Goal: Task Accomplishment & Management: Manage account settings

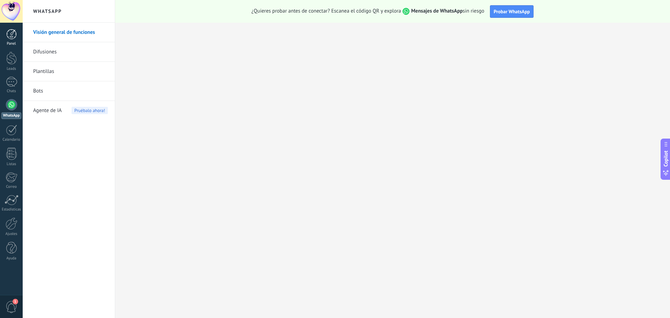
click at [7, 36] on div at bounding box center [11, 34] width 10 height 10
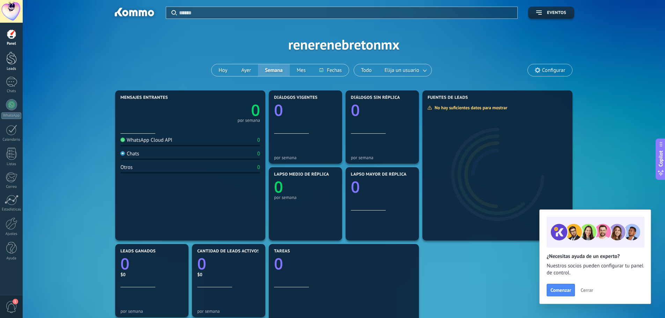
click at [8, 61] on div at bounding box center [11, 58] width 10 height 13
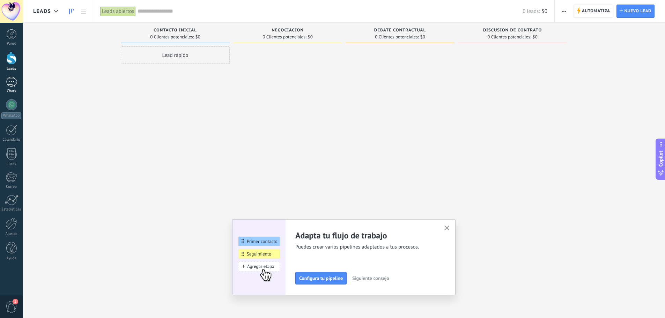
click at [12, 81] on div at bounding box center [11, 82] width 11 height 10
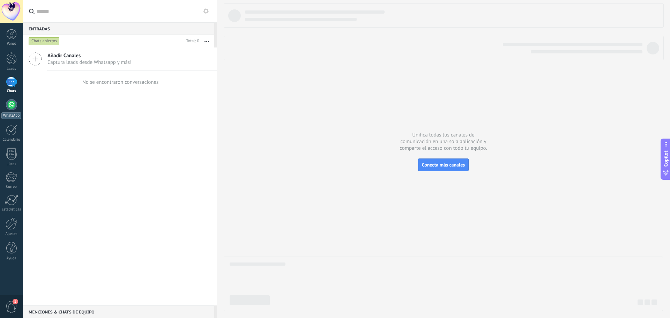
click at [12, 108] on div at bounding box center [11, 104] width 11 height 11
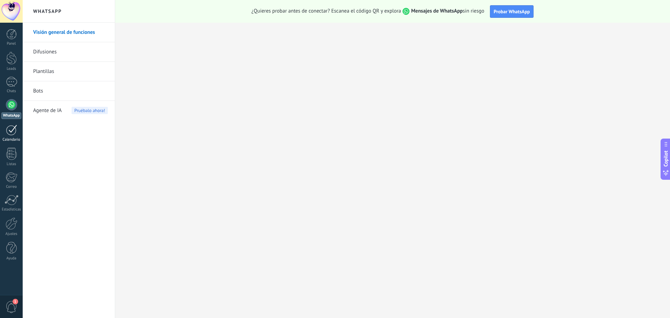
click at [4, 133] on link "Calendario" at bounding box center [11, 133] width 23 height 17
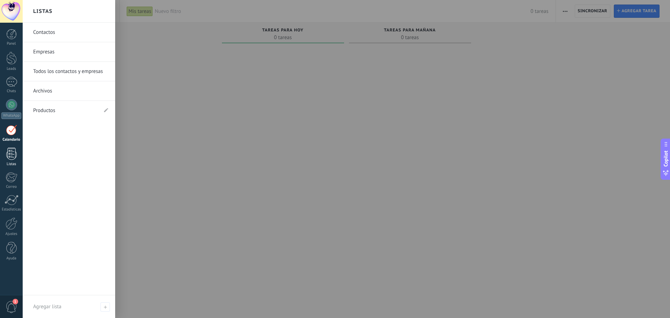
click at [14, 154] on div at bounding box center [11, 154] width 10 height 12
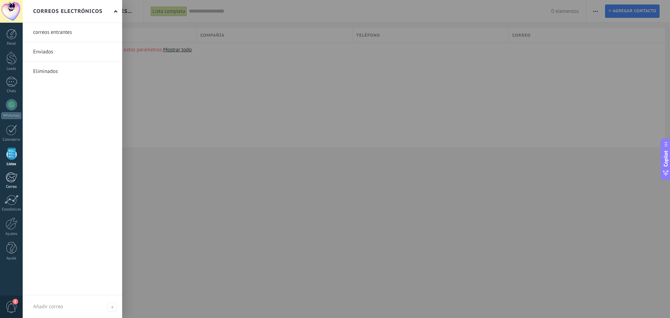
click at [11, 186] on div "Correo" at bounding box center [11, 187] width 20 height 5
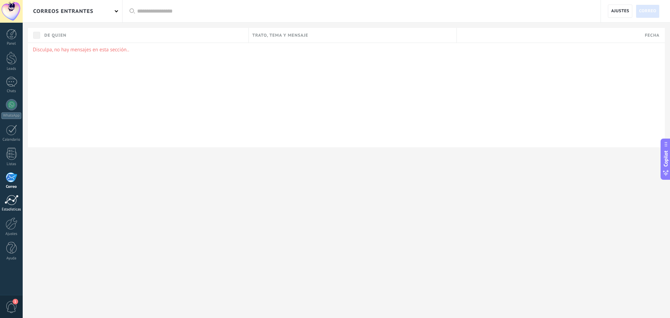
click at [8, 197] on div at bounding box center [12, 200] width 14 height 10
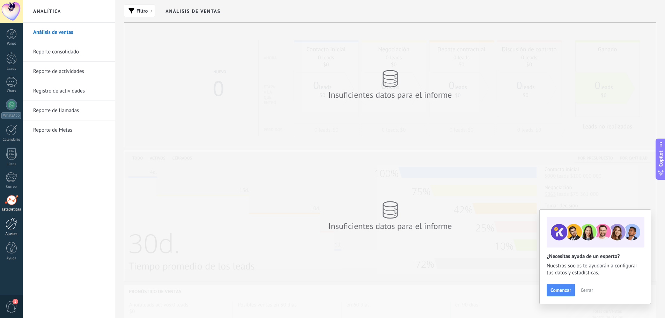
click at [14, 224] on div at bounding box center [12, 223] width 12 height 12
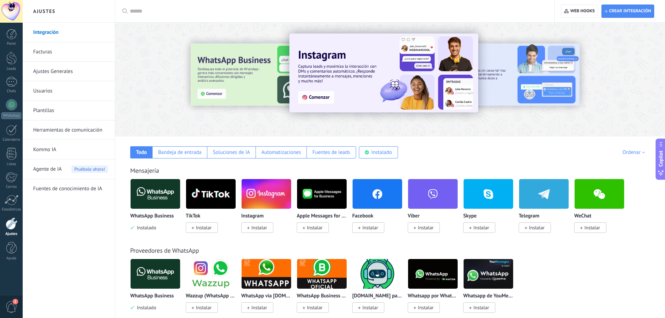
click at [45, 49] on link "Facturas" at bounding box center [70, 52] width 75 height 20
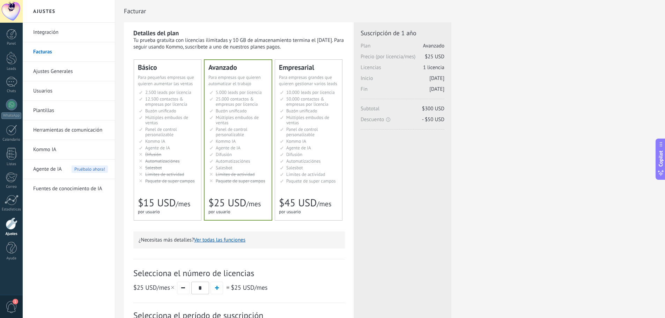
click at [160, 99] on span "12.500 contactos & empresas por licencia" at bounding box center [166, 101] width 42 height 11
